Goal: Task Accomplishment & Management: Use online tool/utility

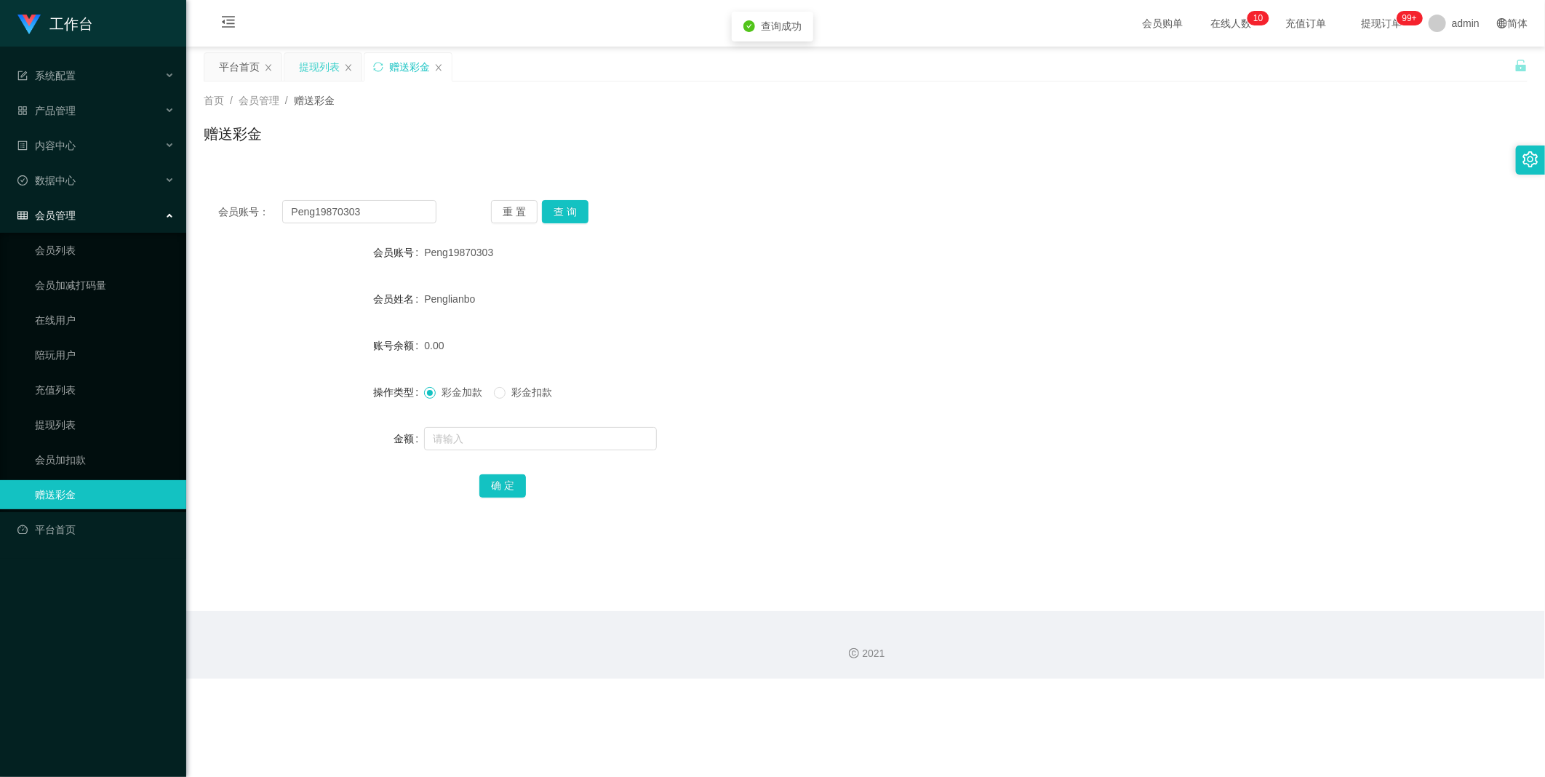
click at [316, 68] on div "提现列表" at bounding box center [319, 67] width 41 height 28
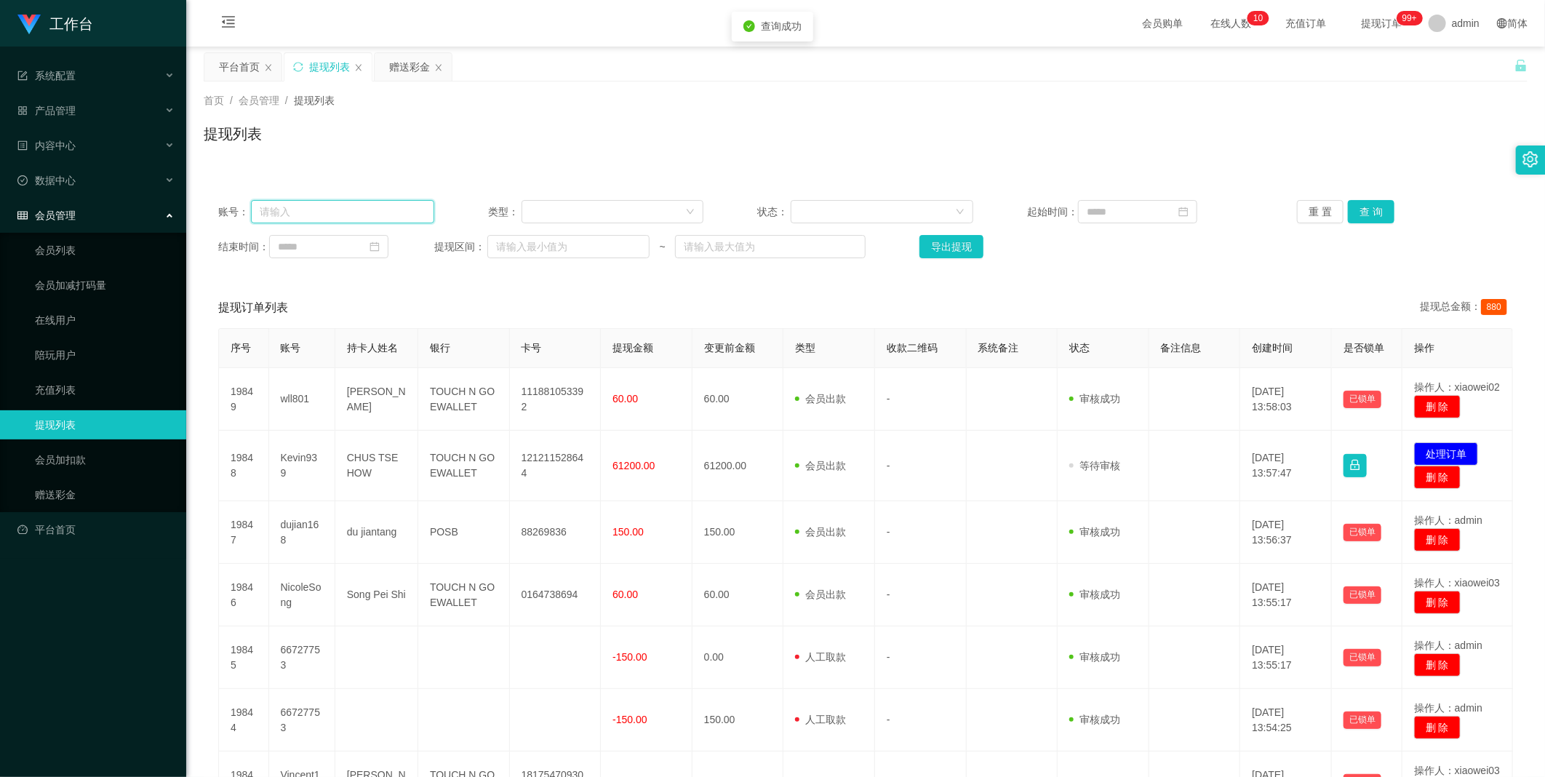
drag, startPoint x: 372, startPoint y: 212, endPoint x: 590, endPoint y: 215, distance: 217.5
click at [375, 212] on input "text" at bounding box center [342, 211] width 183 height 23
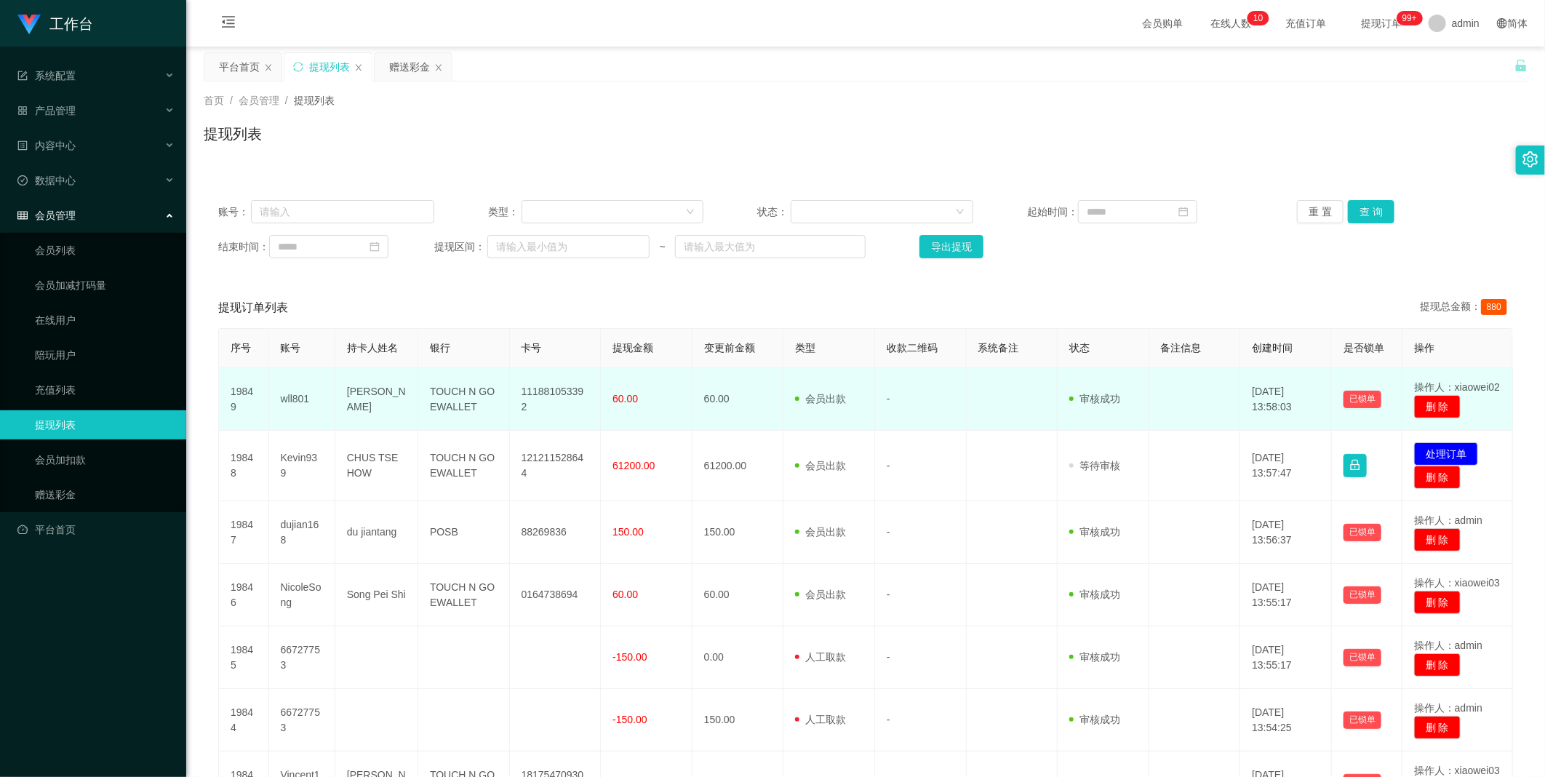
click at [376, 407] on td "[PERSON_NAME]" at bounding box center [376, 399] width 83 height 63
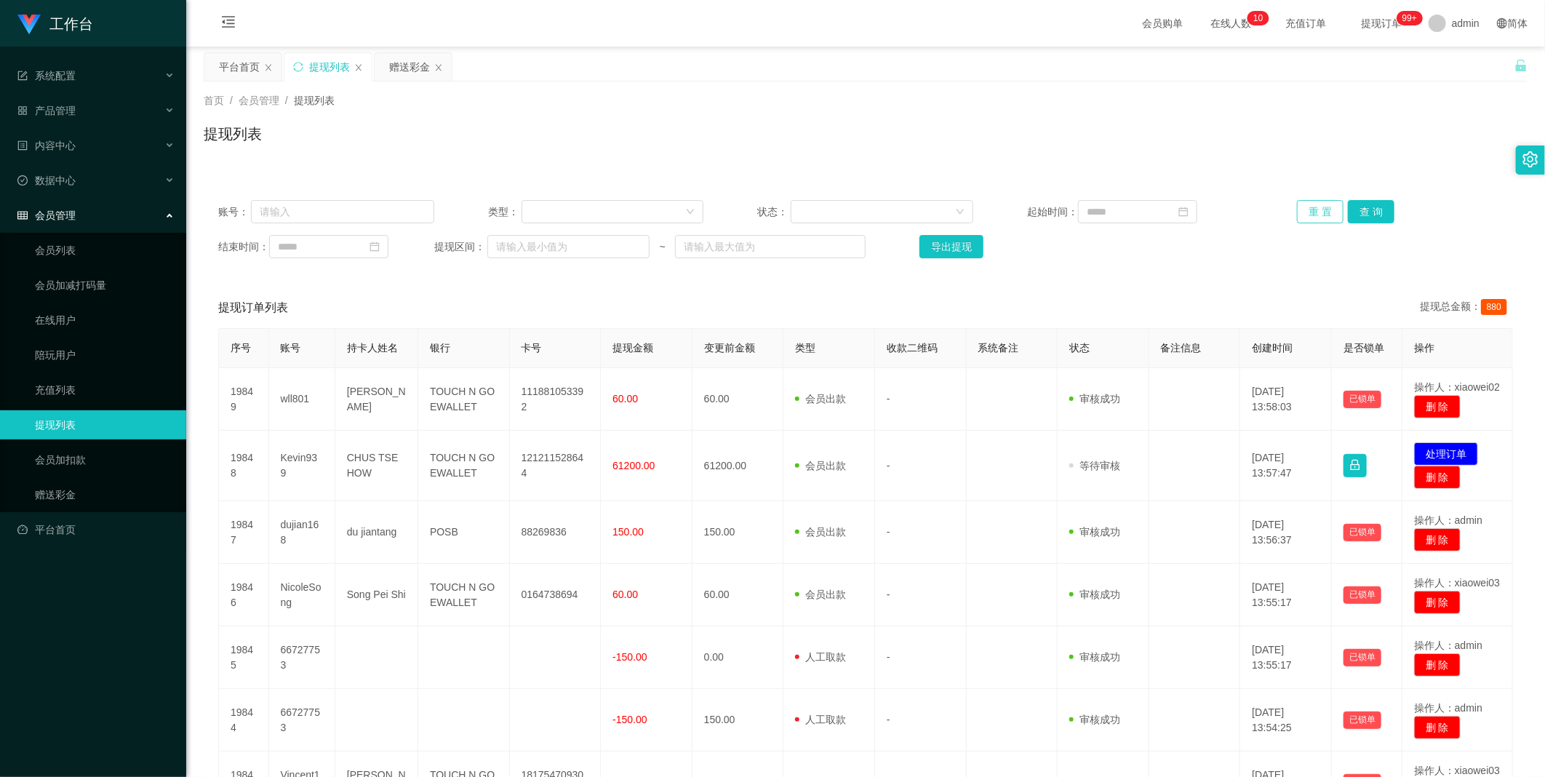
click at [1310, 213] on button "重 置" at bounding box center [1320, 211] width 47 height 23
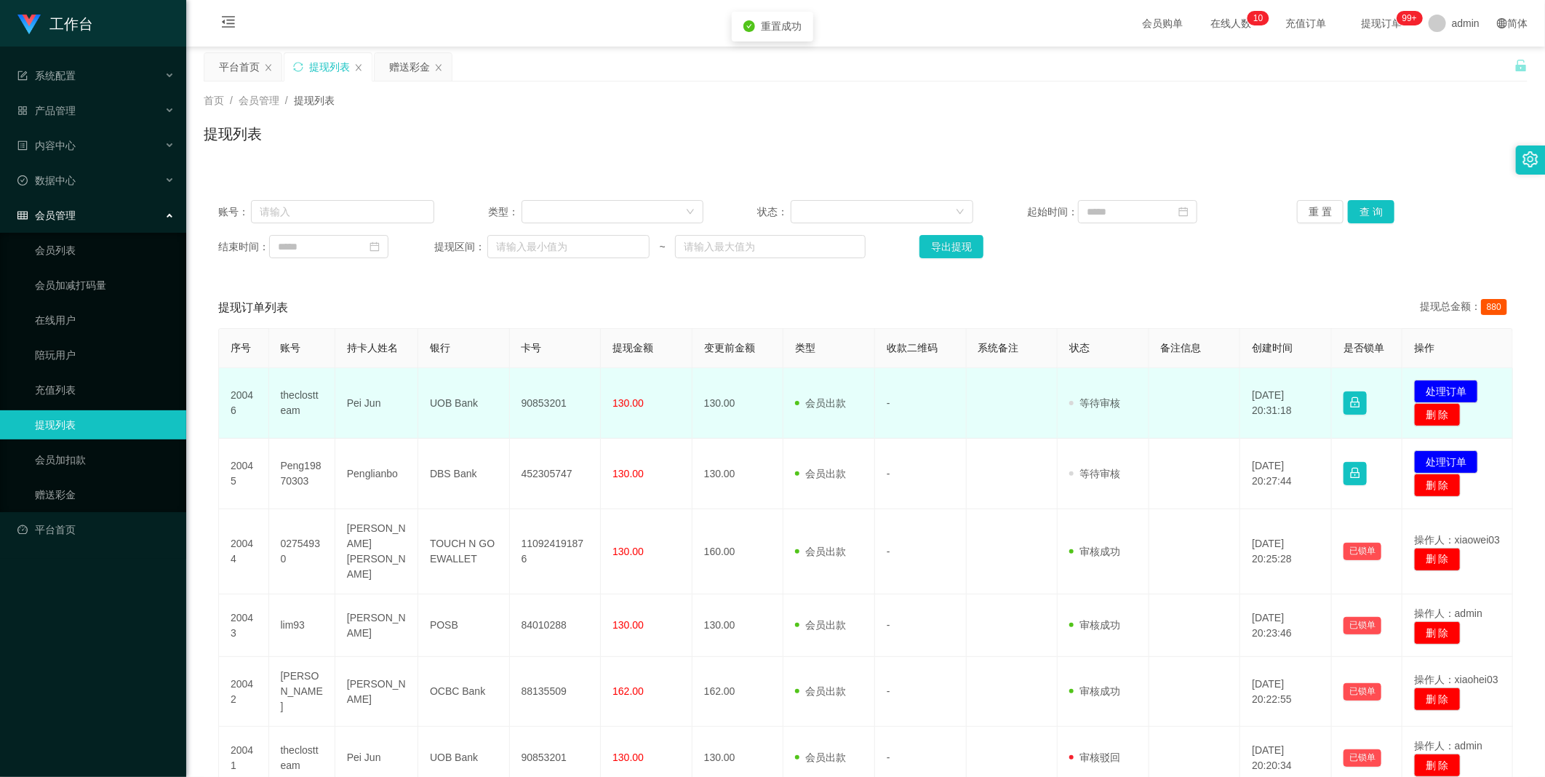
drag, startPoint x: 358, startPoint y: 407, endPoint x: 381, endPoint y: 405, distance: 23.4
click at [358, 407] on td "Pei Jun" at bounding box center [376, 403] width 83 height 71
click at [358, 404] on td "Pei Jun" at bounding box center [376, 403] width 83 height 71
drag, startPoint x: 358, startPoint y: 404, endPoint x: 295, endPoint y: 395, distance: 63.3
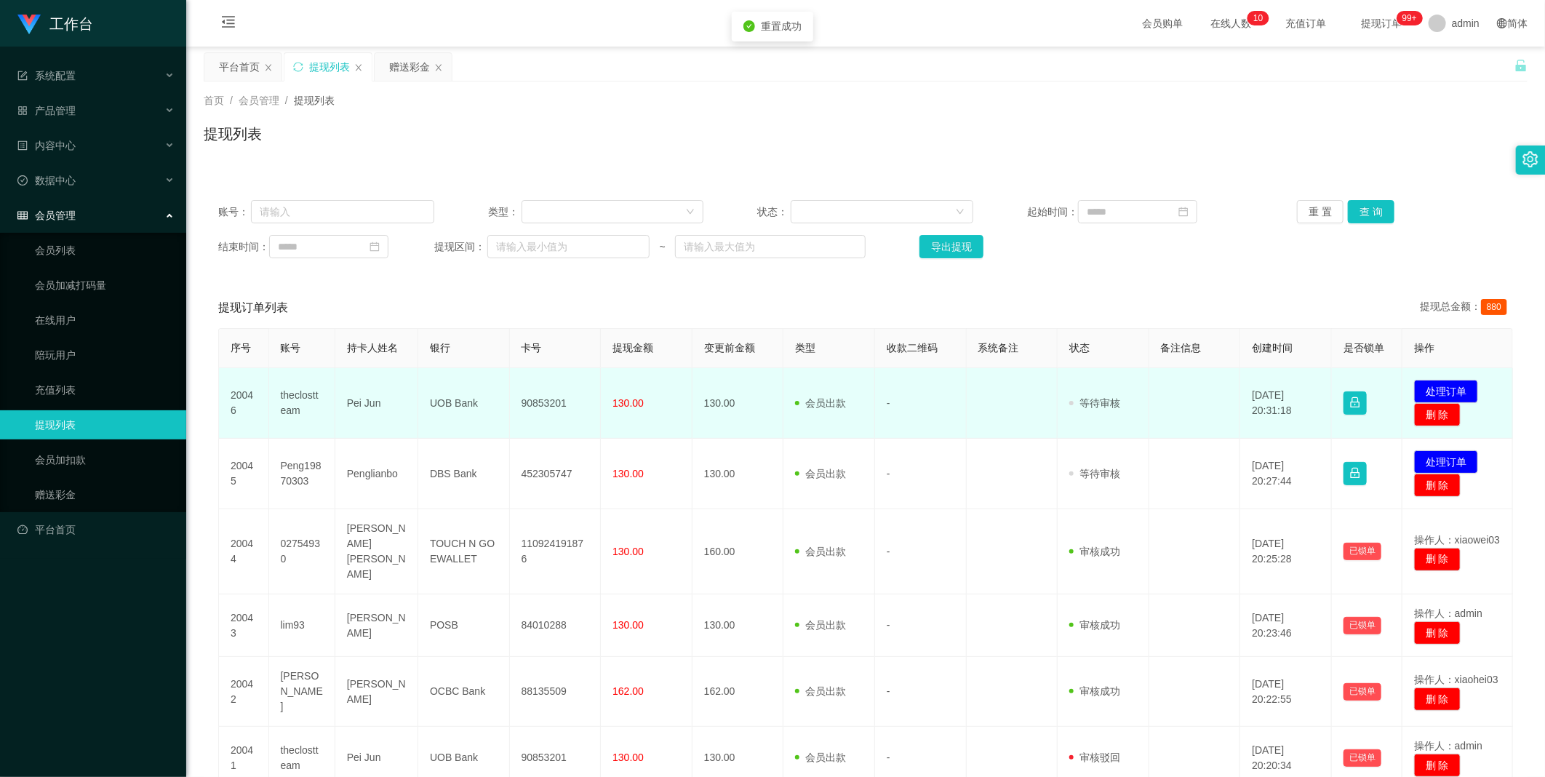
click at [295, 395] on td "theclostteam" at bounding box center [302, 403] width 66 height 71
click at [365, 409] on td "Pei Jun" at bounding box center [376, 403] width 83 height 71
click at [573, 405] on td "90853201" at bounding box center [556, 403] width 92 height 71
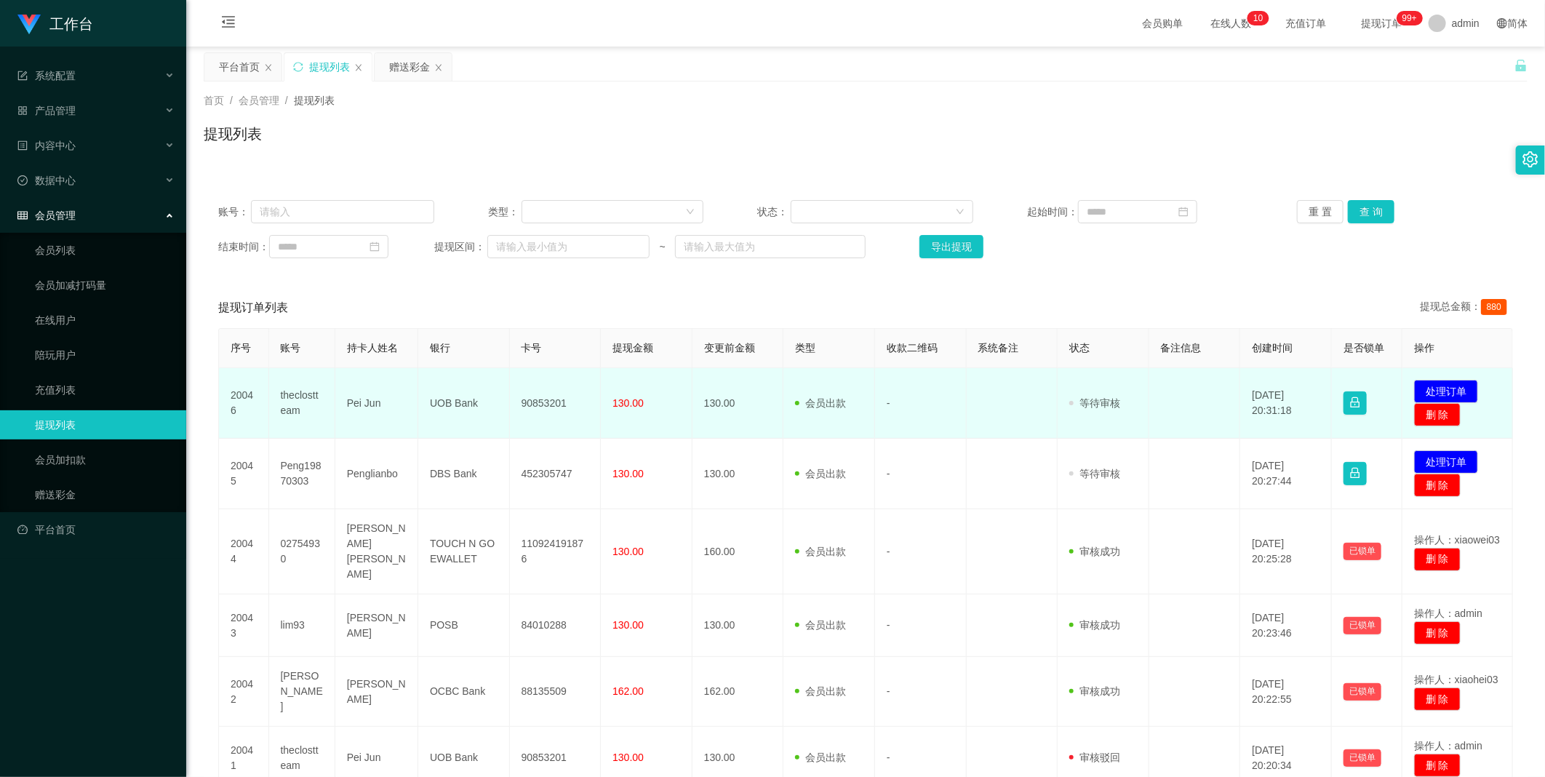
click at [573, 405] on td "90853201" at bounding box center [556, 403] width 92 height 71
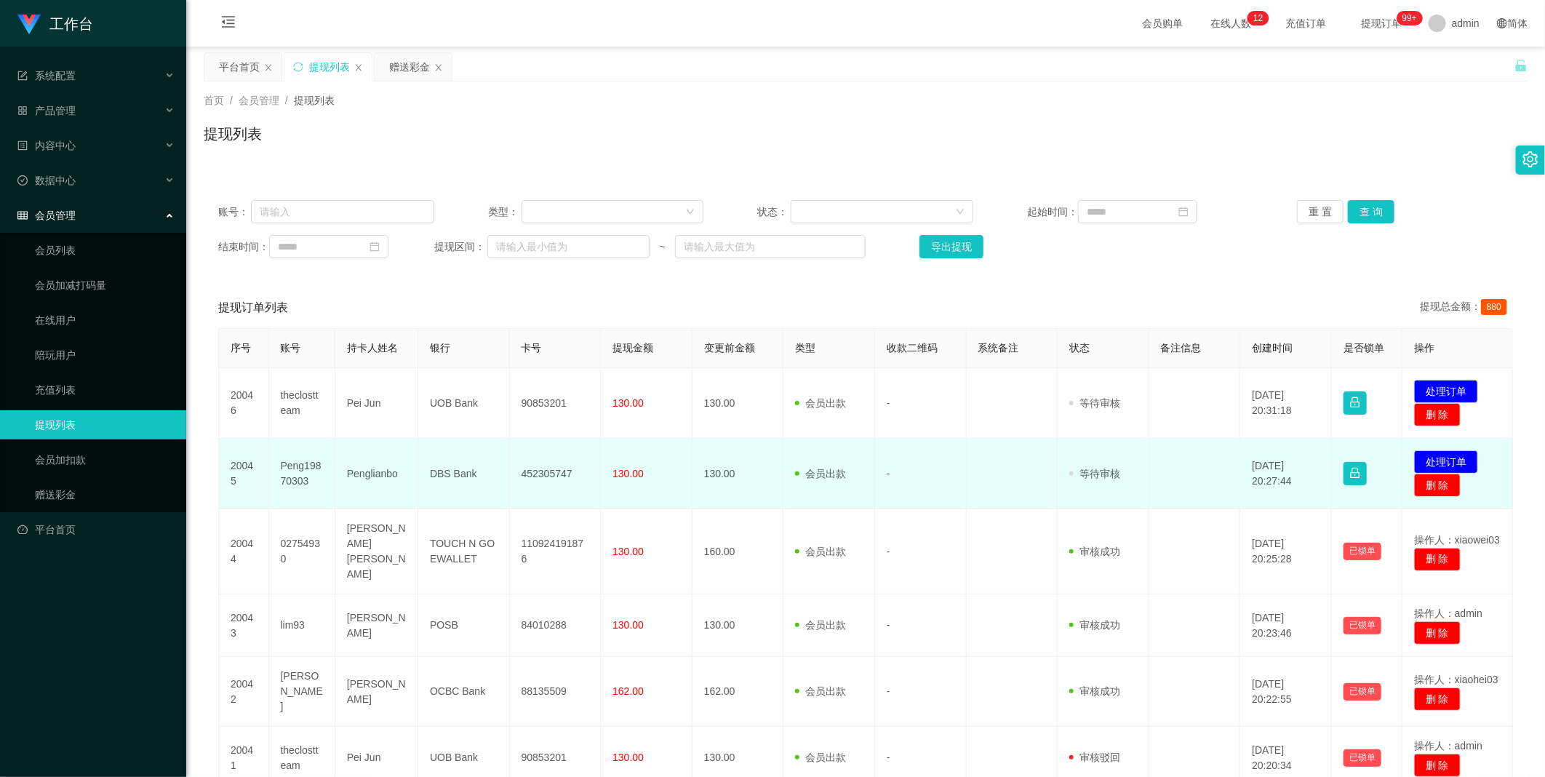
click at [360, 477] on td "Penglianbo" at bounding box center [376, 474] width 83 height 71
copy td "Penglianbo"
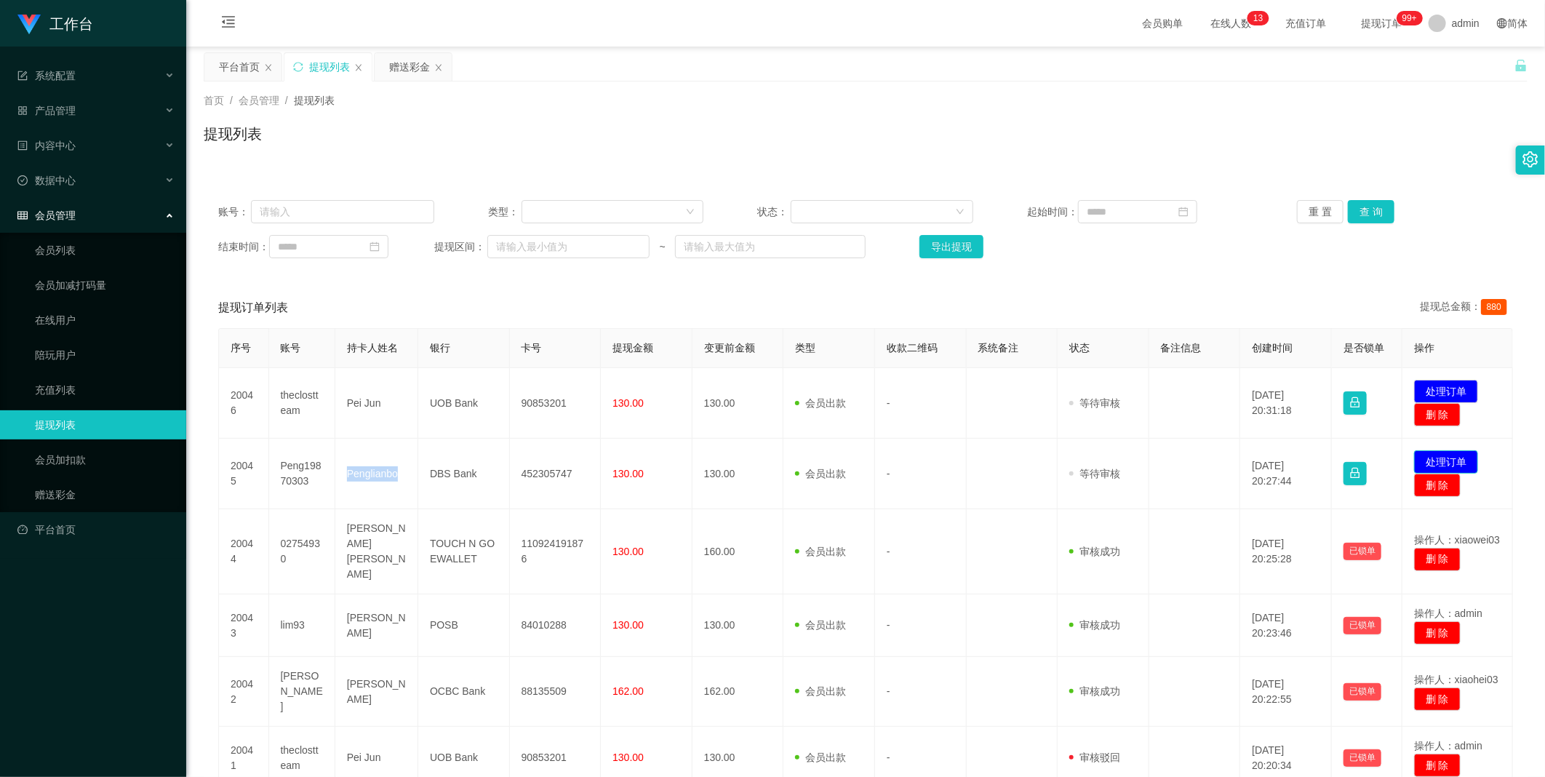
drag, startPoint x: 1445, startPoint y: 457, endPoint x: 1360, endPoint y: 433, distance: 87.7
click at [1445, 457] on button "处理订单" at bounding box center [1446, 461] width 64 height 23
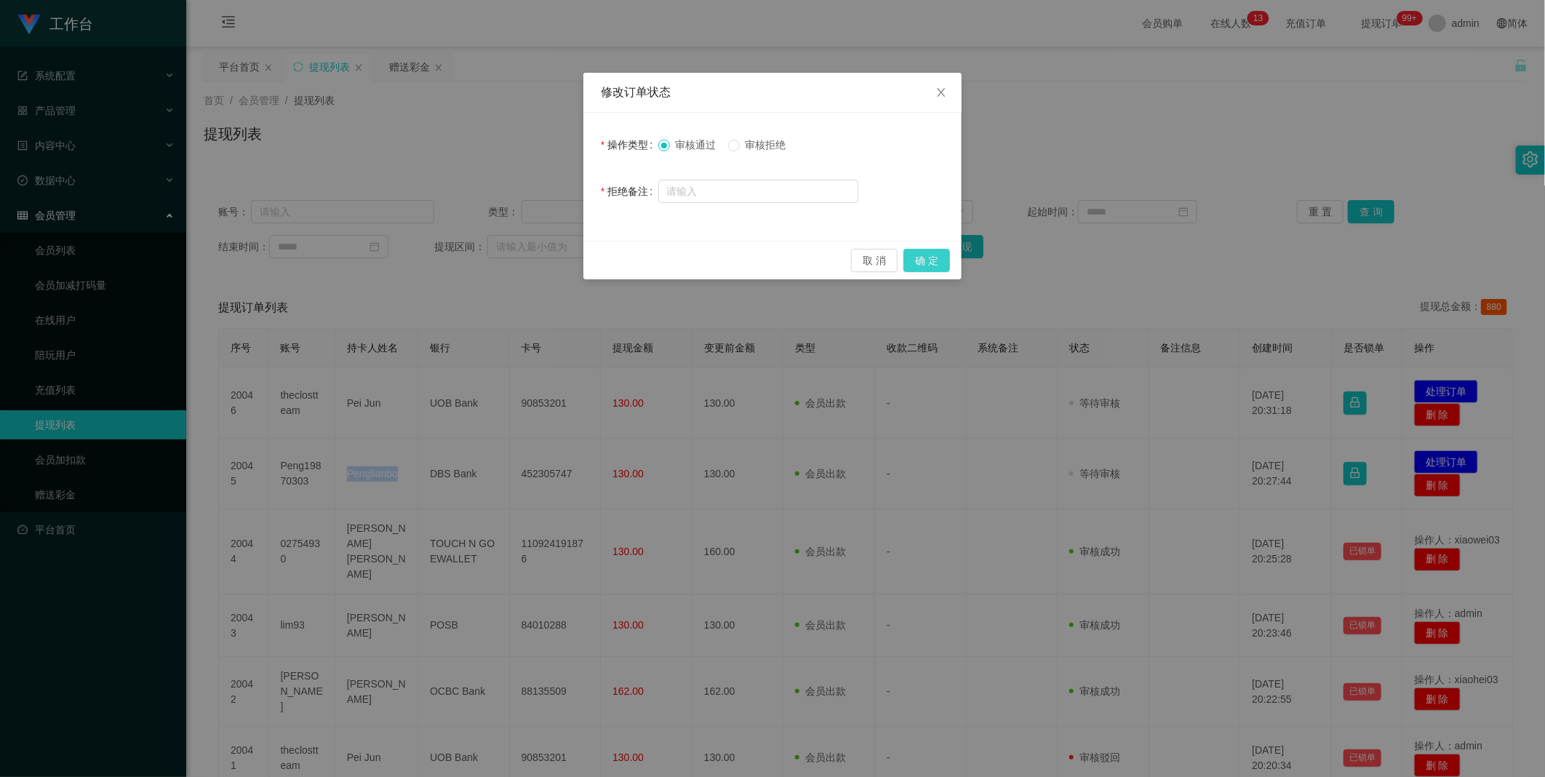
click at [934, 259] on button "确 定" at bounding box center [927, 260] width 47 height 23
